Goal: Transaction & Acquisition: Obtain resource

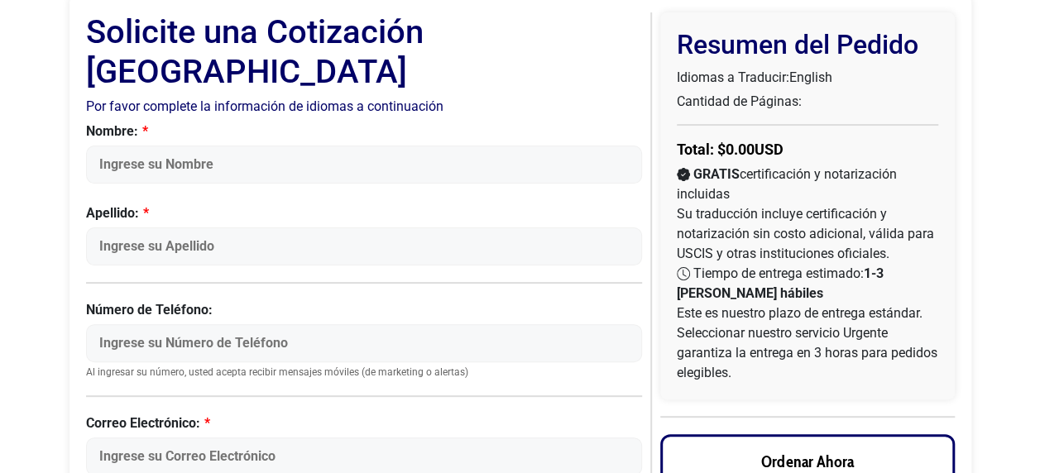
scroll to position [94, 0]
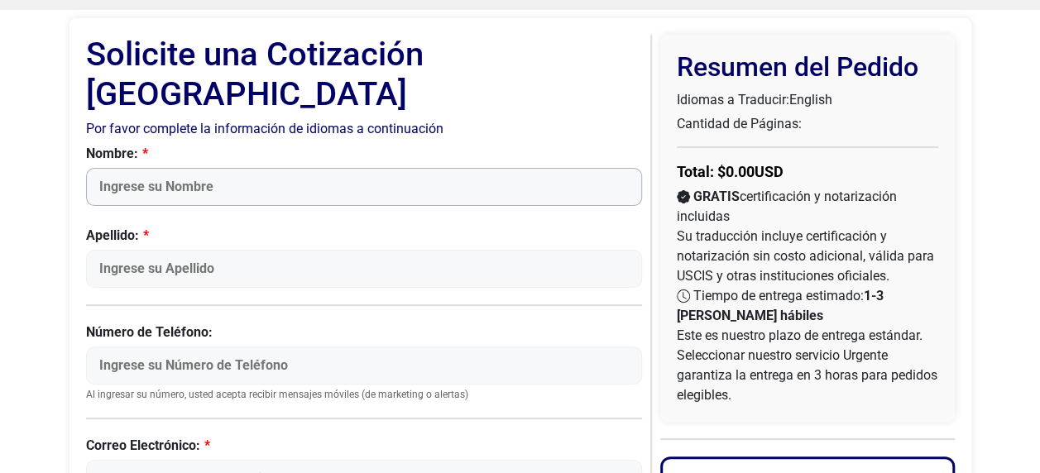
click at [191, 168] on input "Nombre:" at bounding box center [364, 187] width 557 height 38
type input "Juan David"
type input "Villegas Ospina"
type input "4018344798"
type input "juandavidv1905@gmail.com"
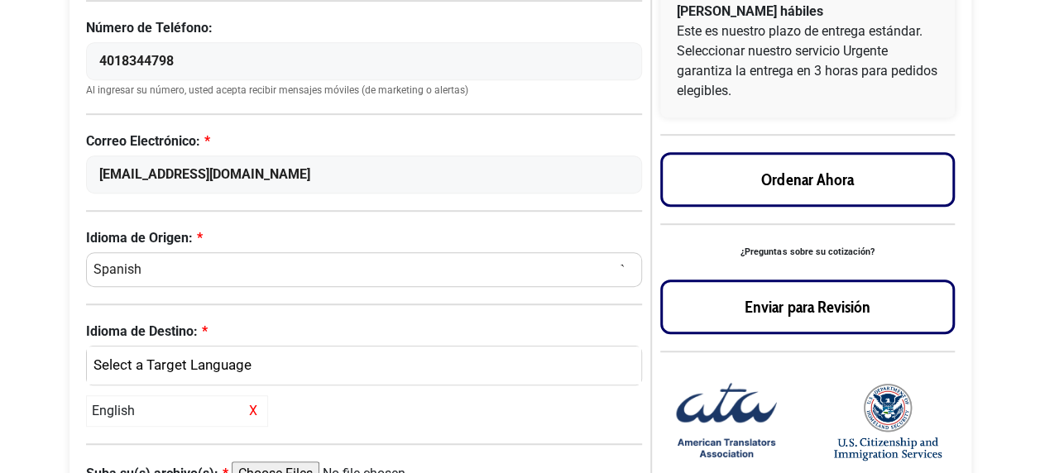
scroll to position [425, 0]
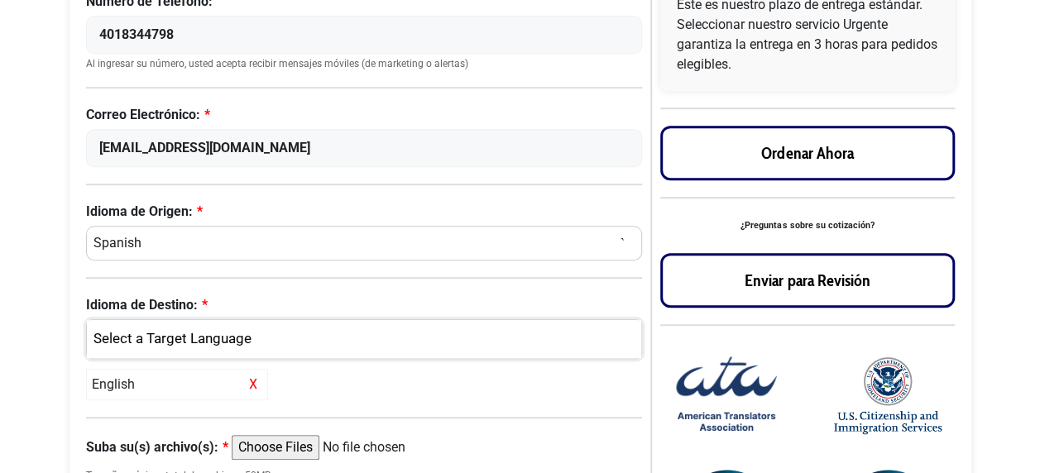
click at [142, 329] on div "English" at bounding box center [360, 340] width 531 height 22
click at [141, 409] on span "English" at bounding box center [128, 419] width 43 height 20
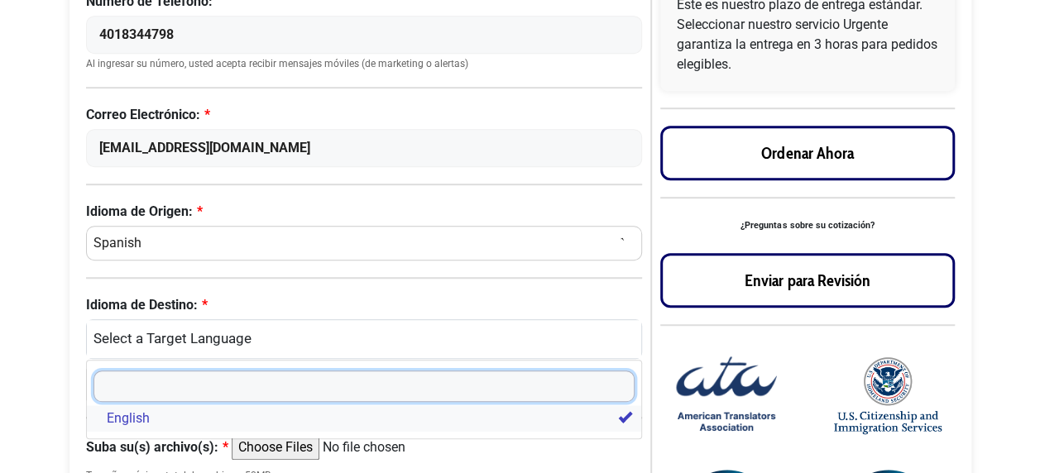
select select
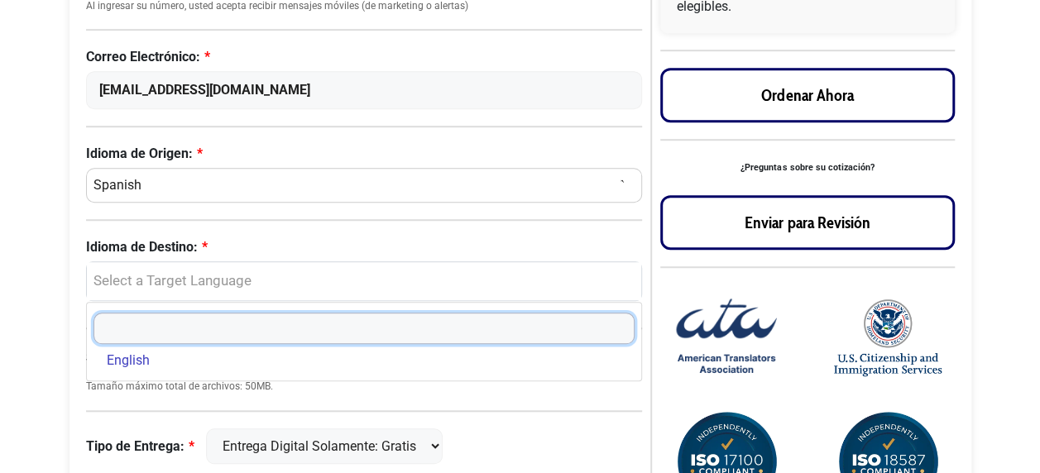
scroll to position [477, 0]
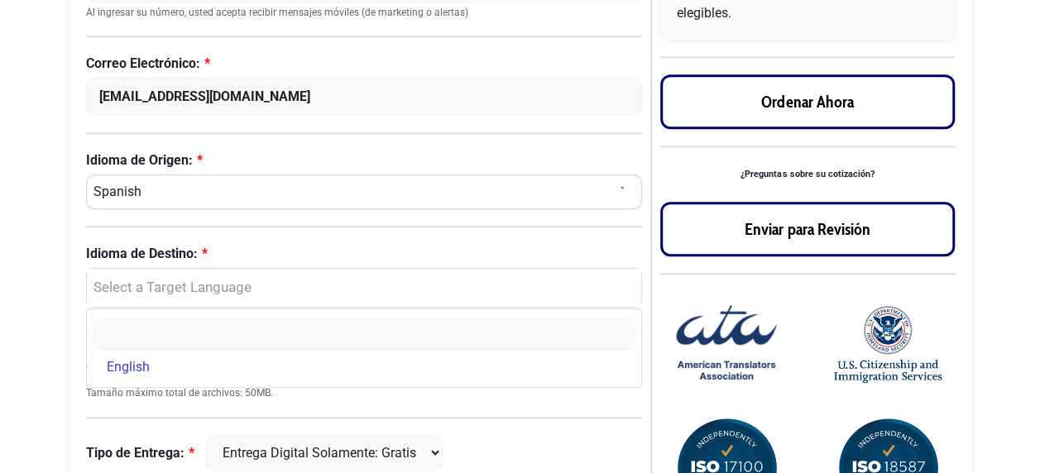
click at [300, 244] on label "Idioma de Destino:" at bounding box center [364, 254] width 557 height 20
click at [364, 217] on select "English" at bounding box center [365, 246] width 2 height 124
click at [280, 353] on input "Suba su(s) archivo(s):" at bounding box center [358, 365] width 253 height 25
click at [308, 353] on input "Suba su(s) archivo(s):" at bounding box center [358, 365] width 253 height 25
type input "C:\fakepath\Diploma Juan David.pdf"
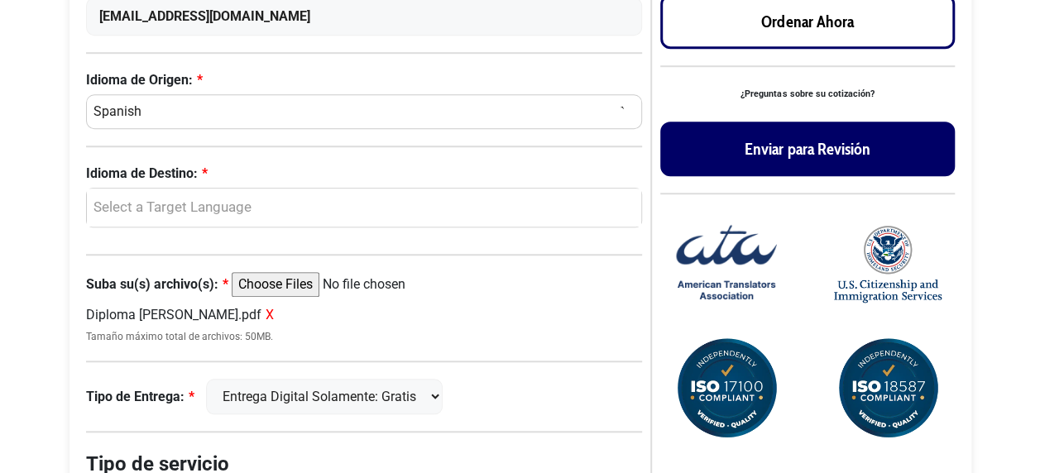
scroll to position [559, 0]
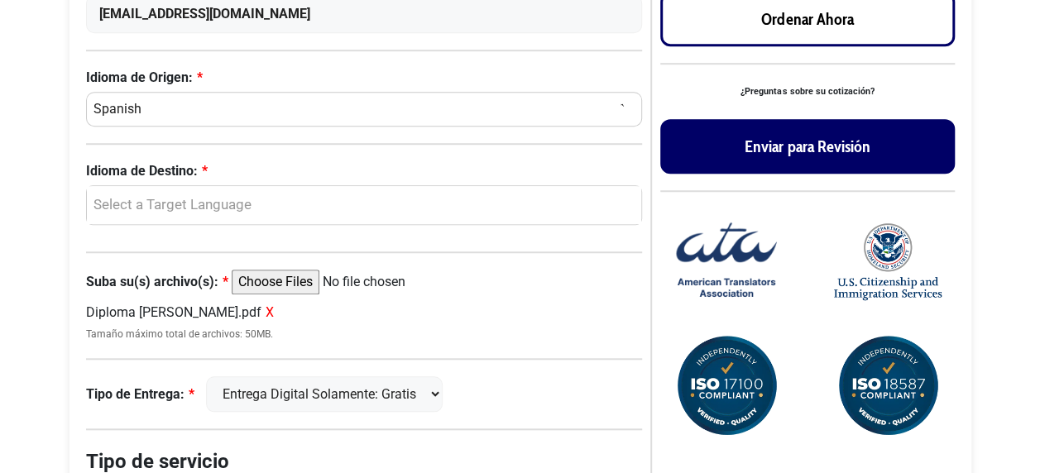
click at [795, 142] on button "Enviar para Revisión" at bounding box center [807, 146] width 295 height 55
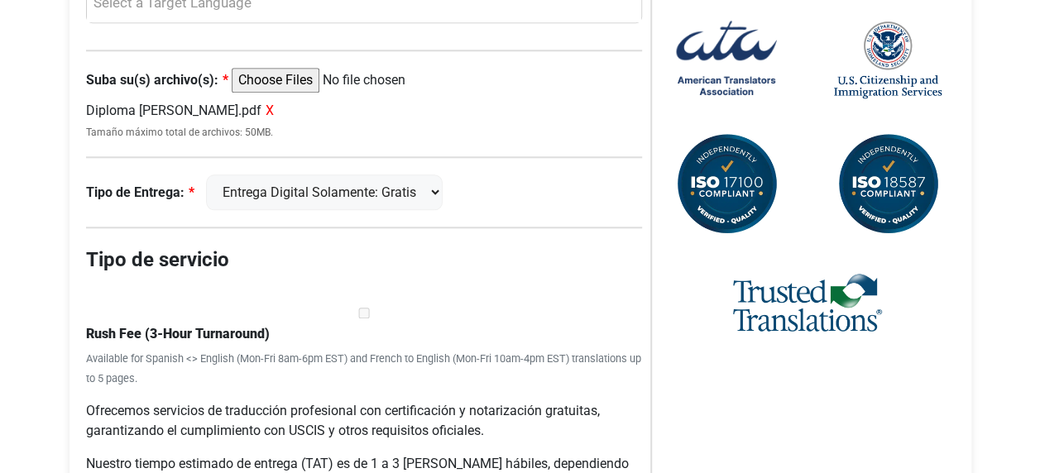
scroll to position [667, 0]
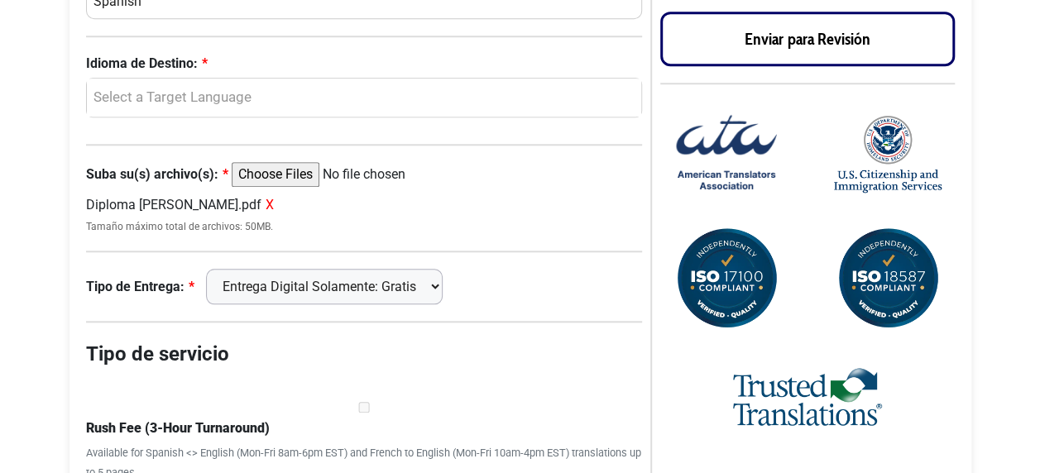
click at [440, 269] on select "Entrega Digital Solamente: Gratis FedEx 2 Días: $15" at bounding box center [324, 287] width 237 height 36
click at [399, 269] on select "Entrega Digital Solamente: Gratis FedEx 2 Días: $15" at bounding box center [324, 287] width 237 height 36
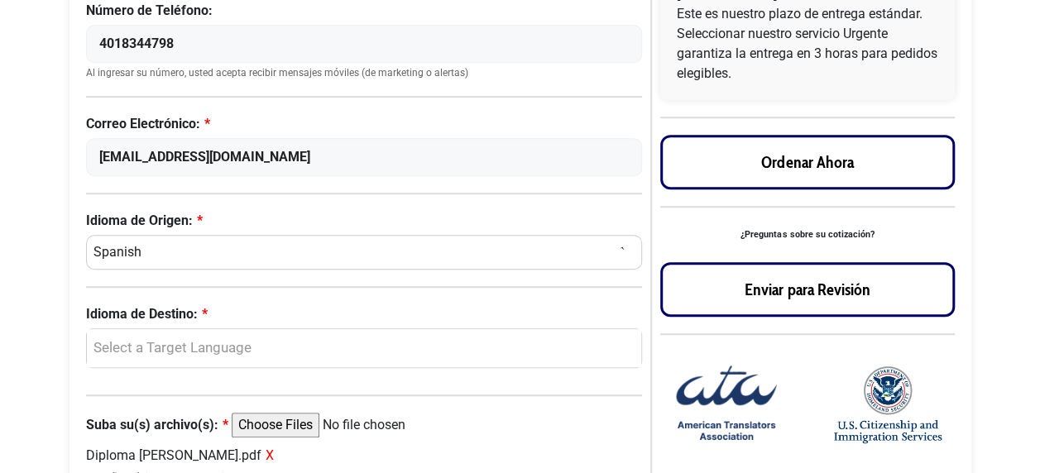
scroll to position [497, 0]
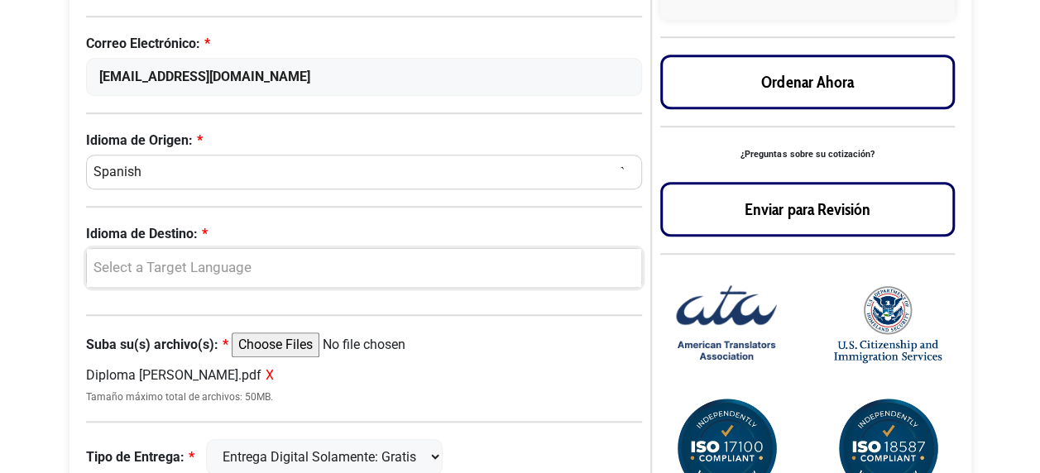
click at [118, 257] on div "Seleccione un Idioma de Destino" at bounding box center [360, 268] width 531 height 22
click at [118, 338] on span "English" at bounding box center [128, 348] width 43 height 20
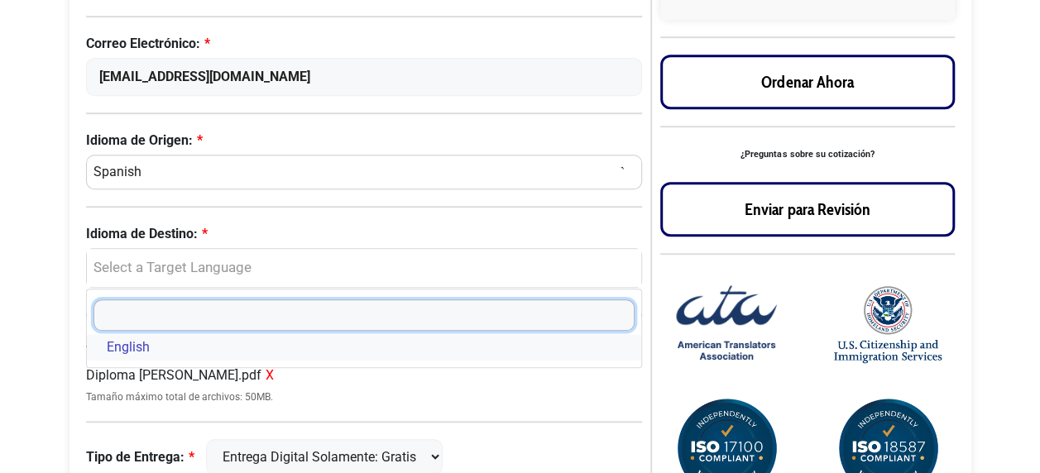
select select "English"
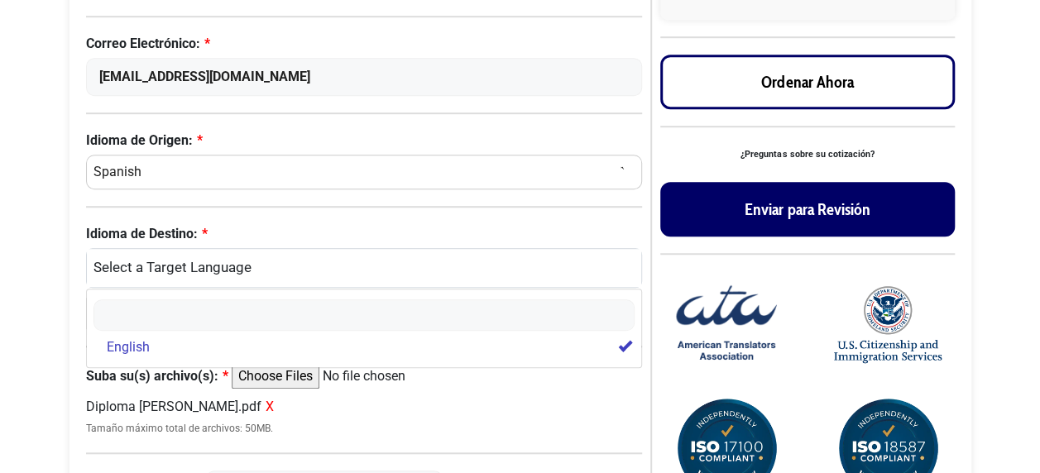
click at [813, 214] on button "Enviar para Revisión" at bounding box center [807, 209] width 295 height 55
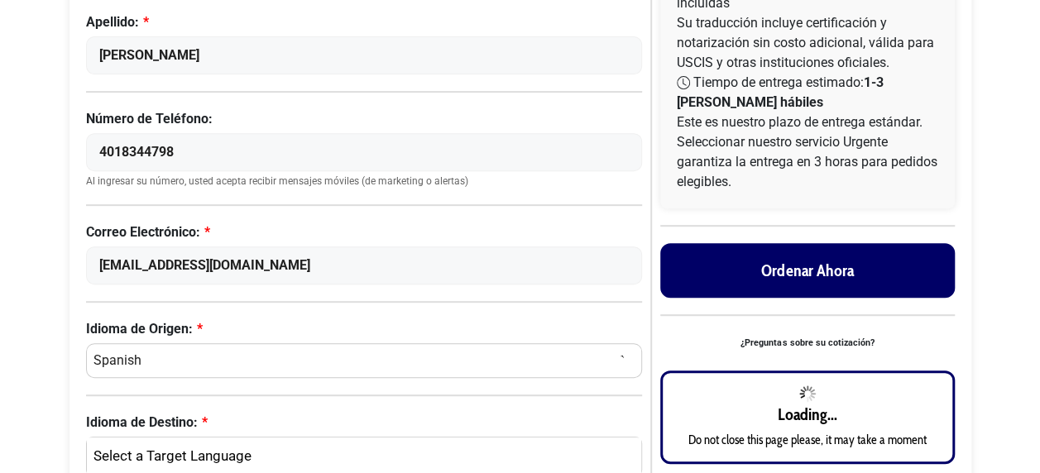
scroll to position [331, 0]
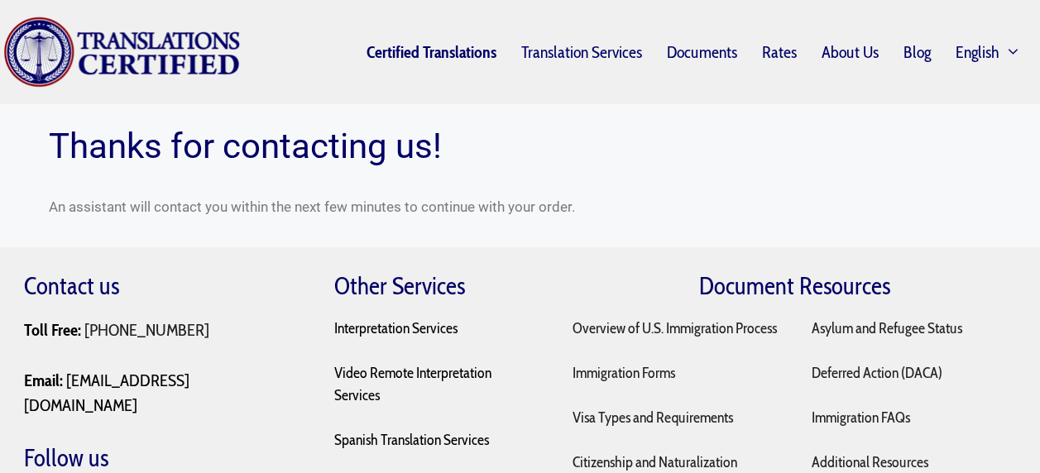
click at [414, 50] on link "Certified Translations" at bounding box center [431, 52] width 155 height 38
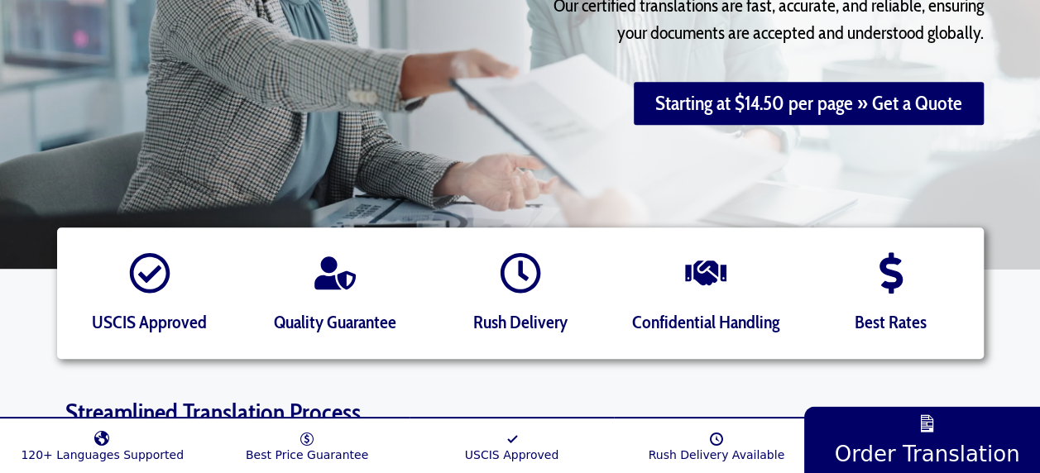
scroll to position [414, 0]
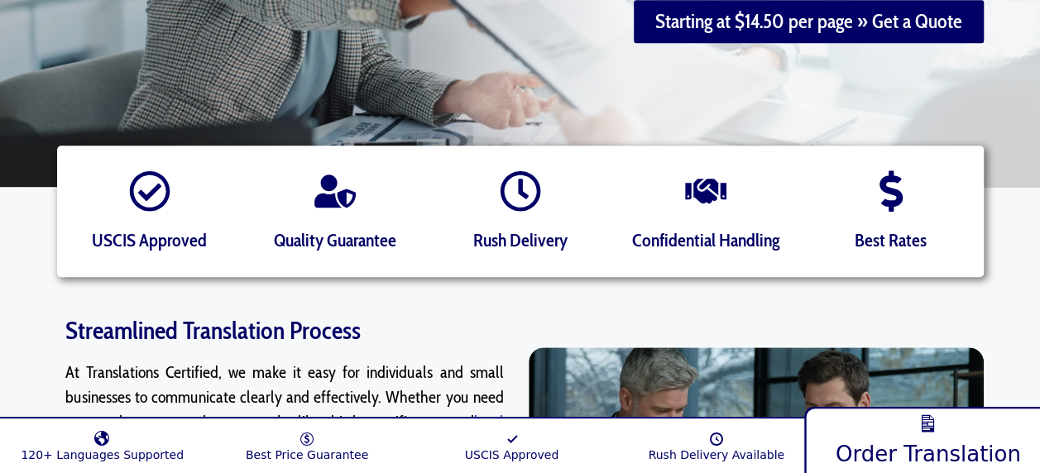
click at [850, 429] on link "Order Translation" at bounding box center [928, 438] width 248 height 72
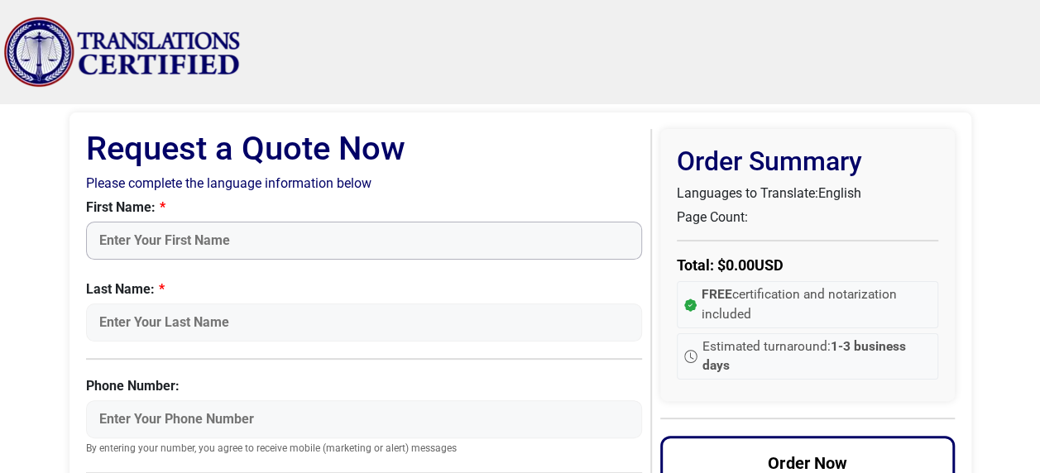
click at [175, 239] on input "First Name:" at bounding box center [364, 241] width 557 height 38
type input "Juan"
type input "Villegas"
type input "4018344798"
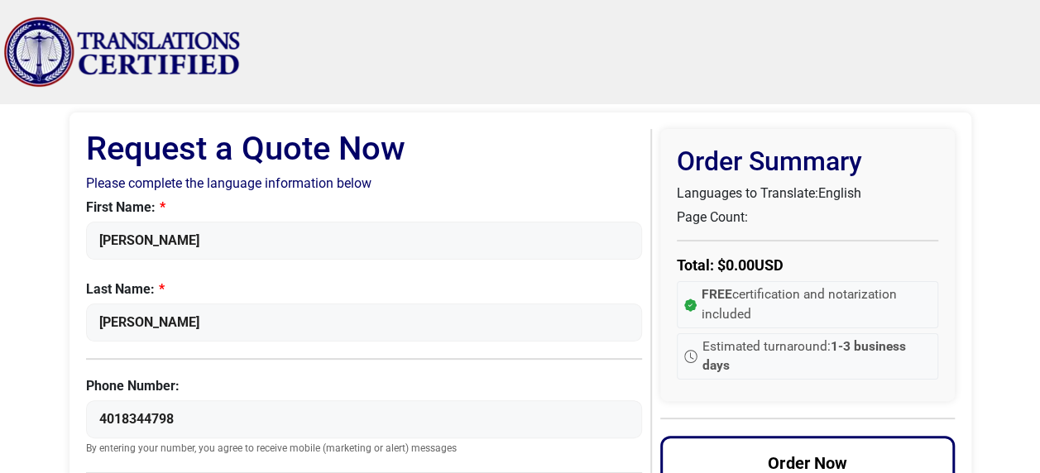
type input "david.villegaschaves@ajinomotofoods.com"
click at [415, 234] on input "Juan" at bounding box center [364, 241] width 557 height 38
type input "Juan David"
click at [189, 324] on input "Villegas" at bounding box center [364, 323] width 557 height 38
type input "Villegas Ospina"
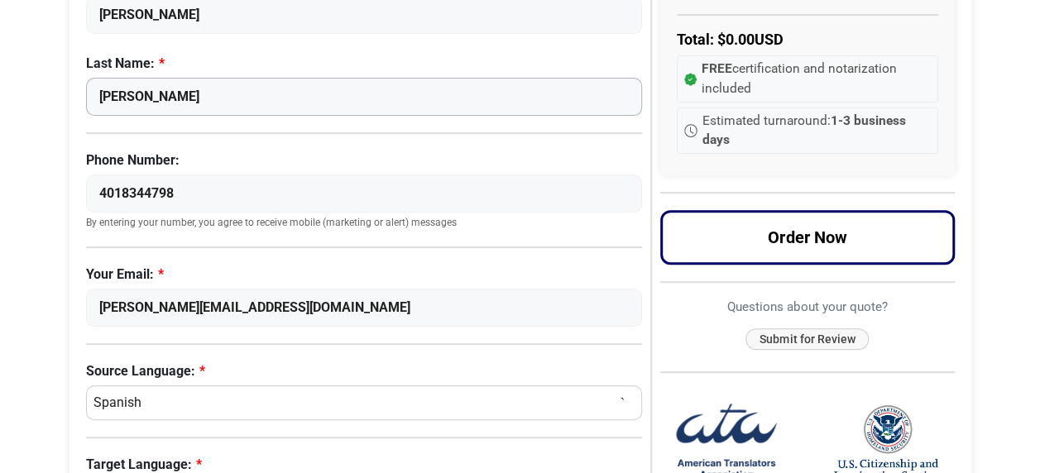
scroll to position [248, 0]
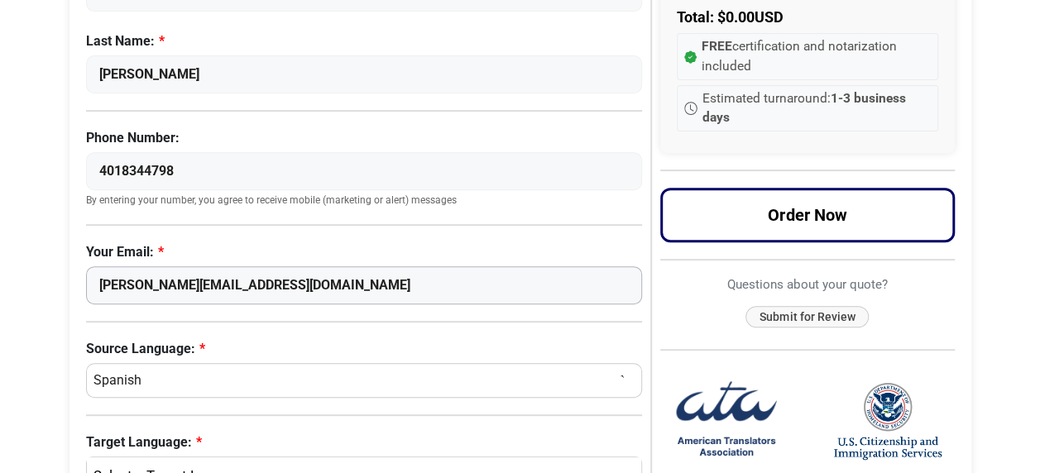
click at [136, 284] on input "david.villegaschaves@ajinomotofoods.com" at bounding box center [364, 286] width 557 height 38
click at [393, 286] on input "david.villegaschaves@ajinomotofoods.com" at bounding box center [364, 286] width 557 height 38
drag, startPoint x: 389, startPoint y: 281, endPoint x: 0, endPoint y: 284, distance: 389.0
click at [0, 284] on html "Skip to content Menu Menu Certified Translations Translation Services Documents…" at bounding box center [520, 382] width 1040 height 1260
click at [50, 306] on div "Request a Quote Request a Quote Now Please complete the language information be…" at bounding box center [521, 413] width 944 height 1115
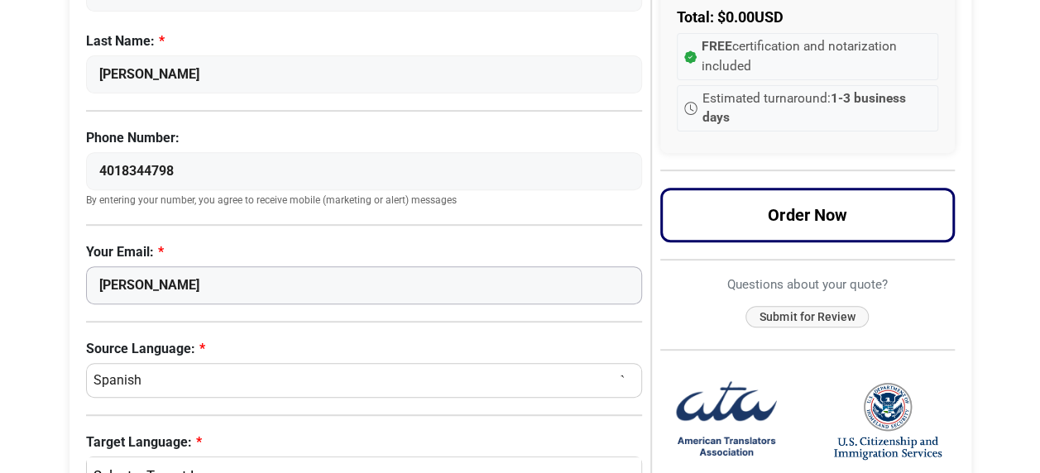
click at [142, 283] on input "juan" at bounding box center [364, 286] width 557 height 38
type input "juandavidv1905@gmail.com"
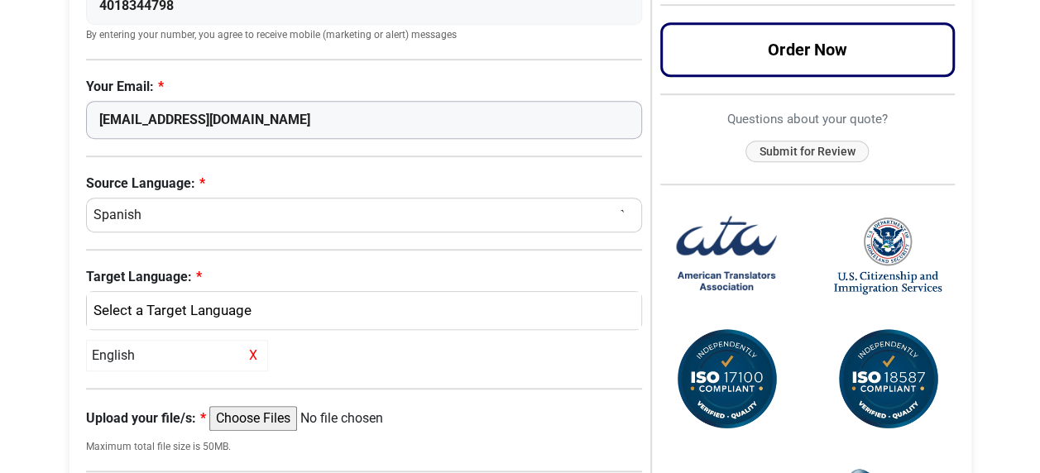
scroll to position [497, 0]
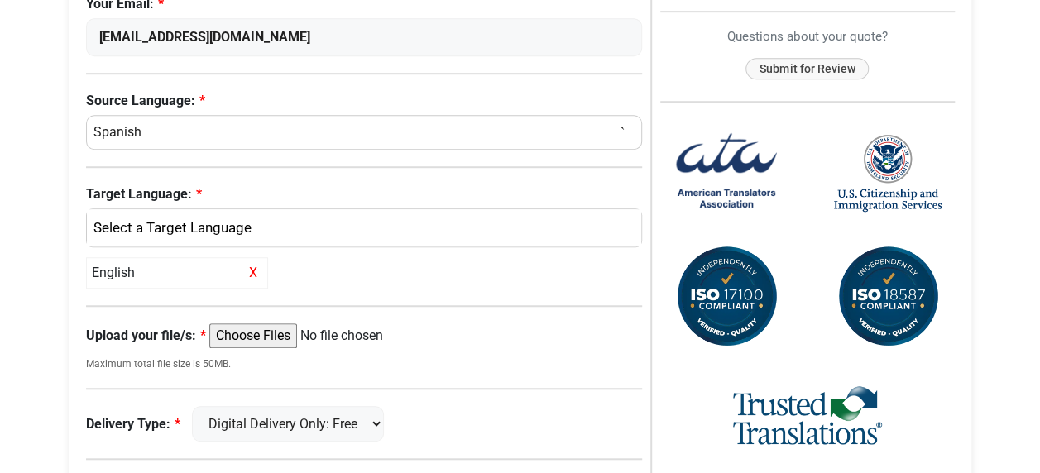
click at [278, 334] on input "Upload your file/s:" at bounding box center [335, 336] width 253 height 25
type input "C:\fakepath\Diploma Juan David.pdf"
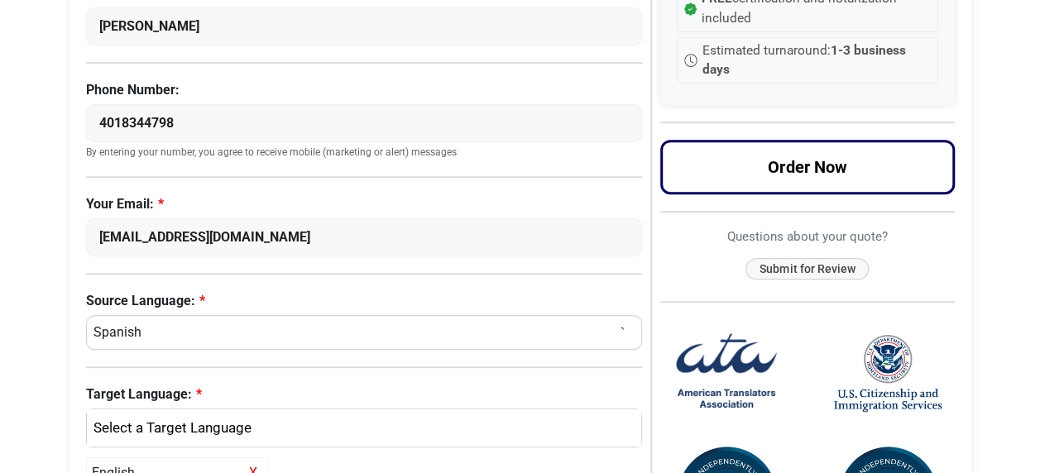
scroll to position [331, 0]
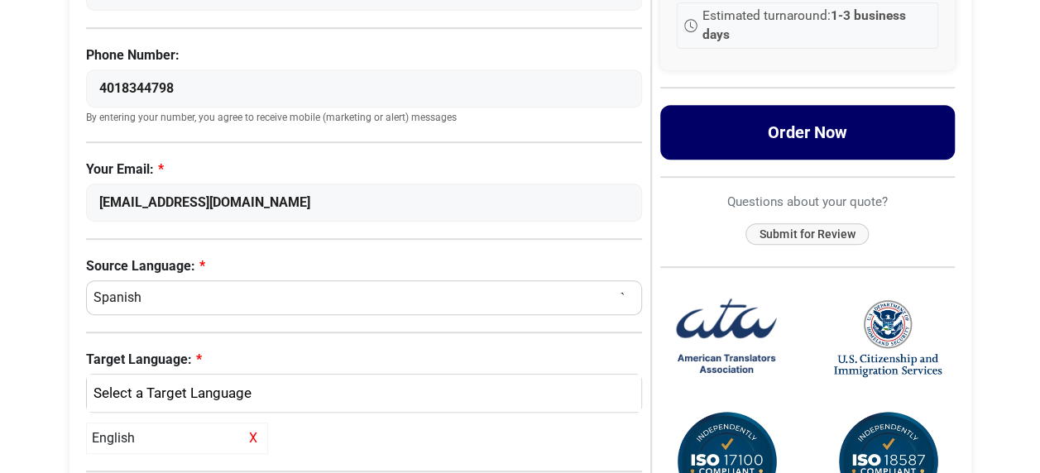
click at [771, 137] on button "Order Now" at bounding box center [807, 132] width 295 height 55
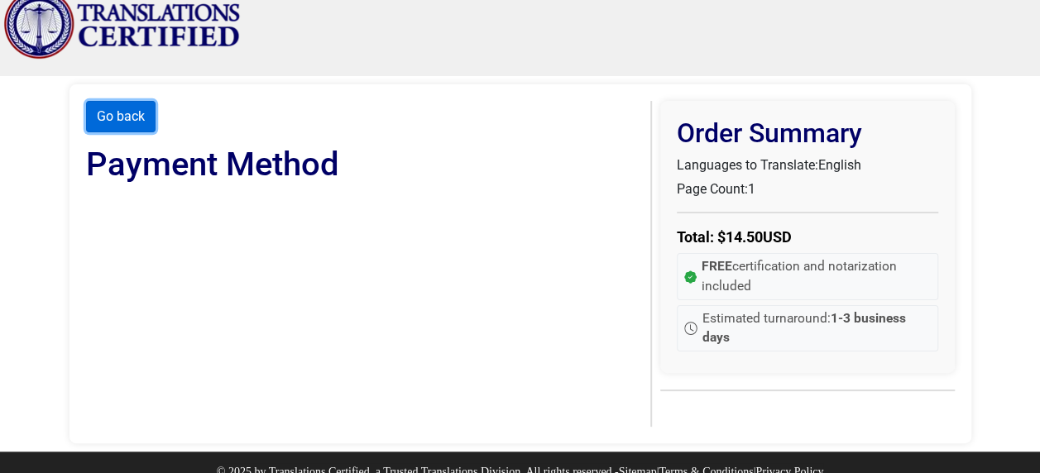
click at [126, 113] on button "Go back" at bounding box center [121, 116] width 70 height 31
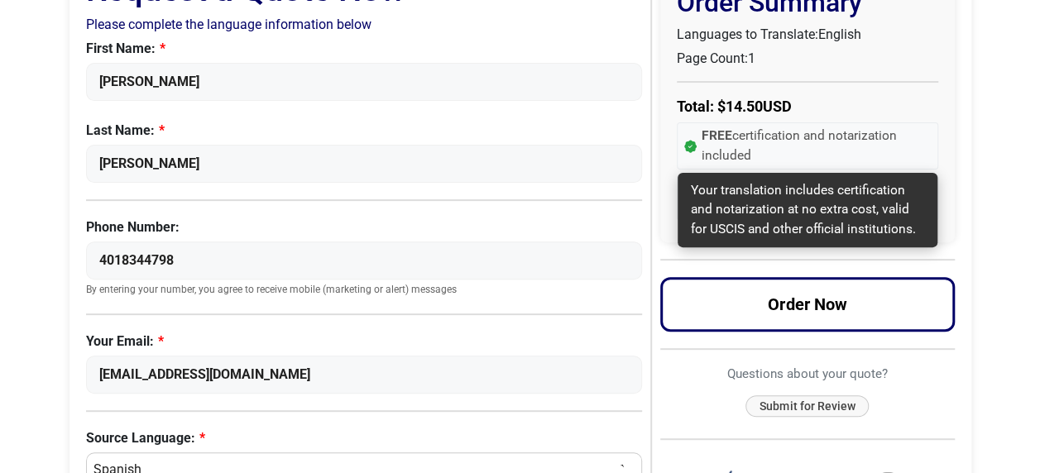
scroll to position [166, 0]
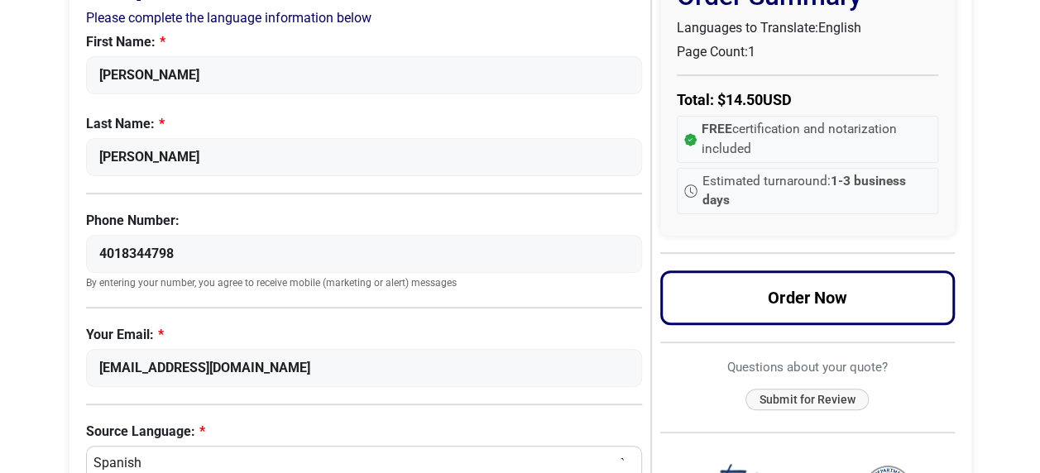
click at [801, 291] on button "Order Now" at bounding box center [807, 298] width 295 height 55
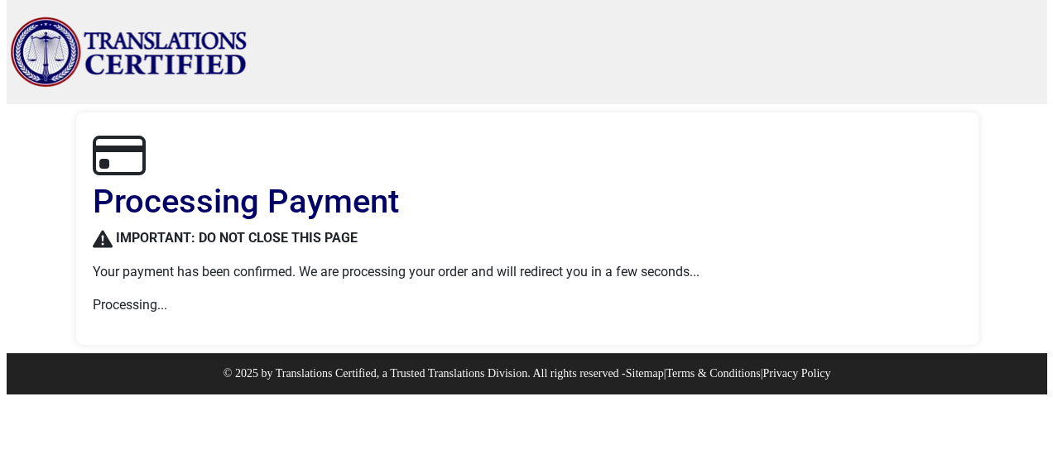
scroll to position [0, 0]
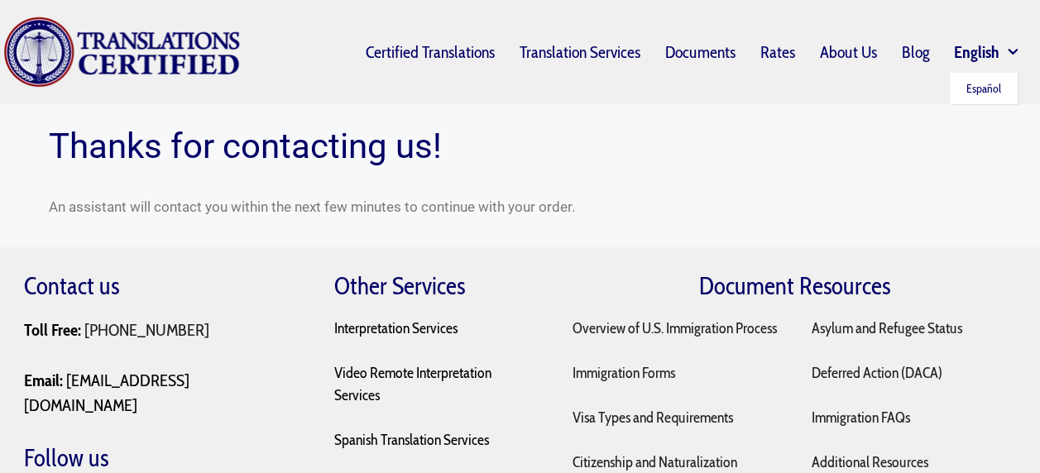
click at [1013, 50] on span "Primary" at bounding box center [1019, 52] width 38 height 17
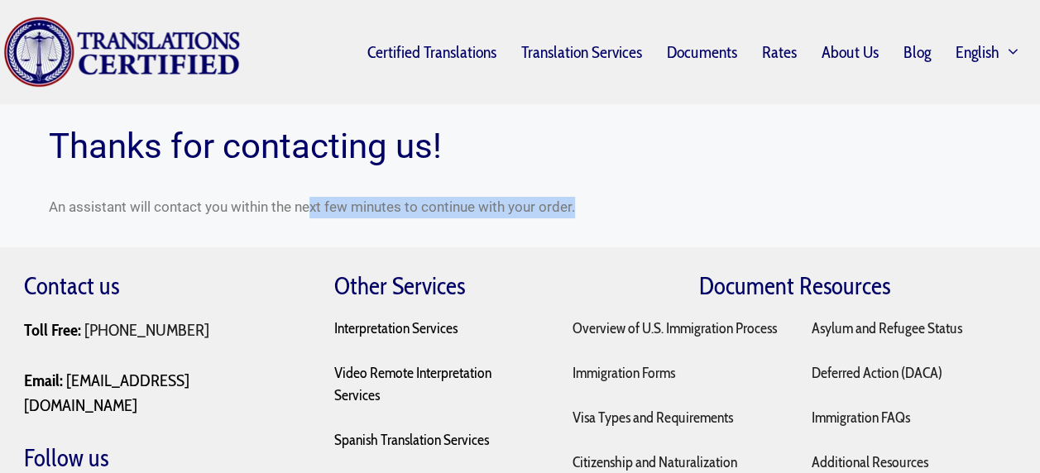
drag, startPoint x: 312, startPoint y: 206, endPoint x: 577, endPoint y: 203, distance: 264.9
click at [577, 203] on p "An assistant will contact you within the next few minutes to continue with your…" at bounding box center [521, 208] width 944 height 22
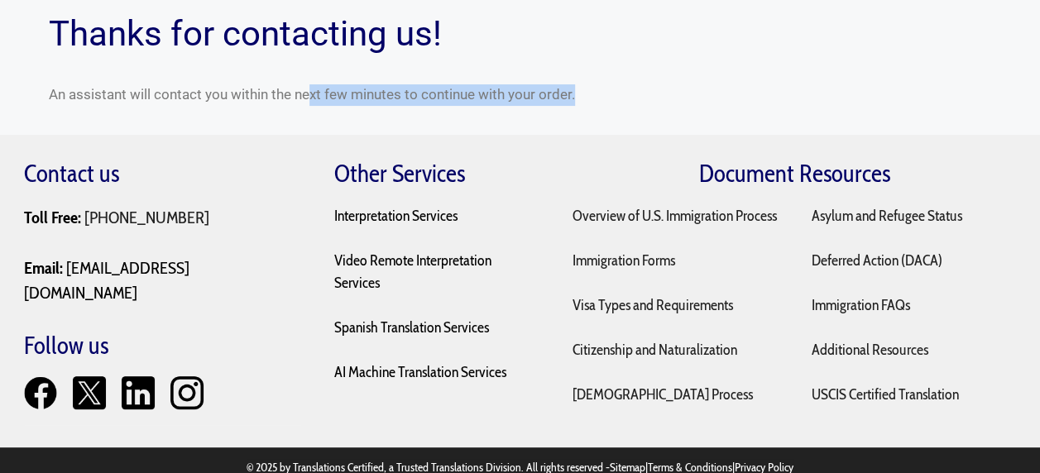
scroll to position [128, 0]
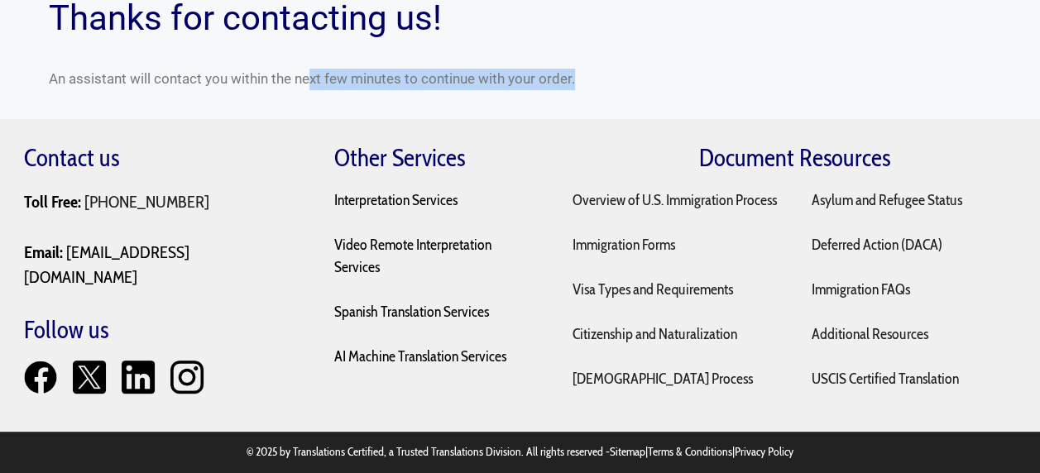
click at [778, 46] on div "Thanks for contacting us! An assistant will contact you within the next few min…" at bounding box center [521, 47] width 944 height 143
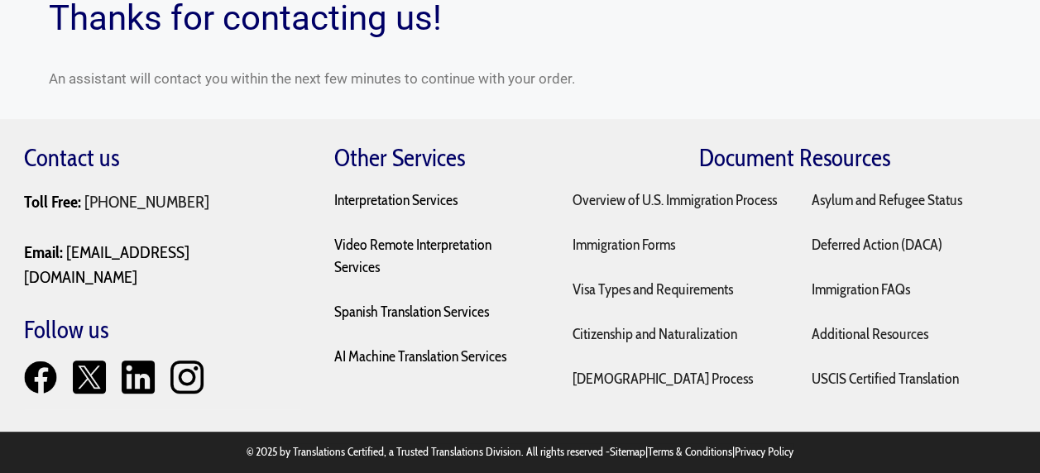
click at [13, 22] on body "Skip to content Menu Menu Certified Translations Translation Services Documents…" at bounding box center [520, 173] width 1040 height 602
